Goal: Task Accomplishment & Management: Complete application form

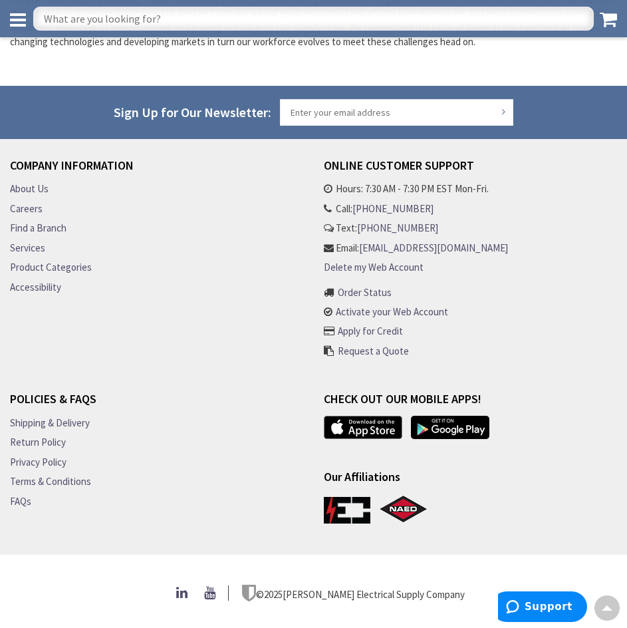
scroll to position [565, 0]
click at [364, 324] on link "Apply for Credit" at bounding box center [370, 331] width 65 height 14
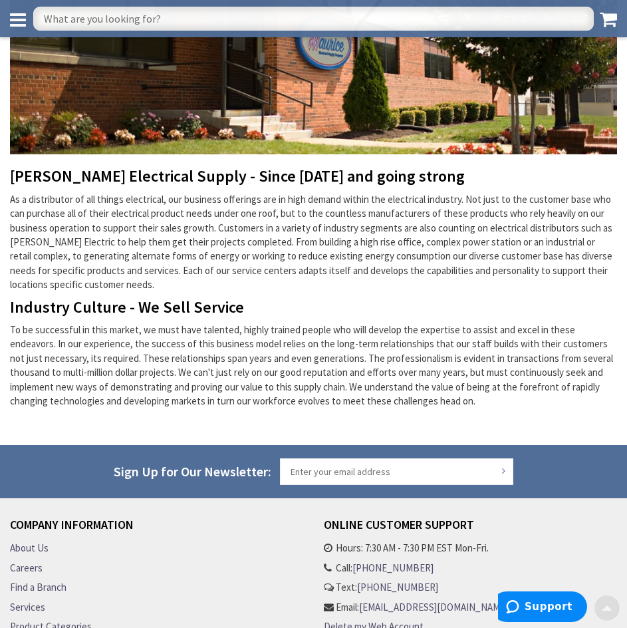
scroll to position [399, 0]
